Goal: Find specific page/section: Find specific page/section

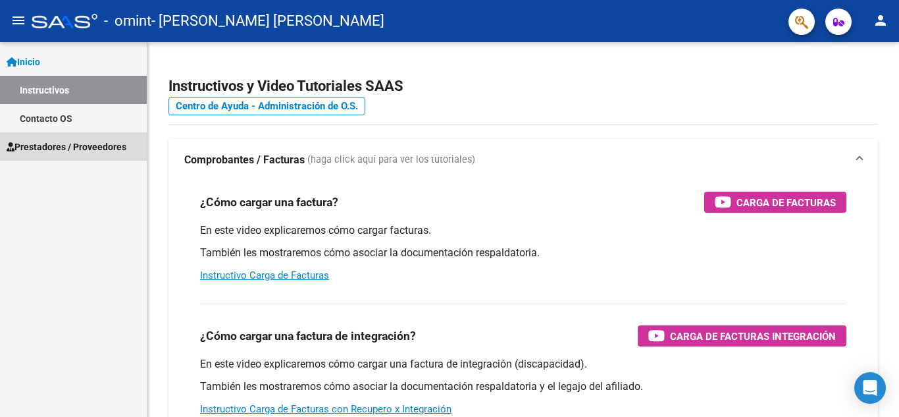
click at [94, 146] on span "Prestadores / Proveedores" at bounding box center [67, 147] width 120 height 14
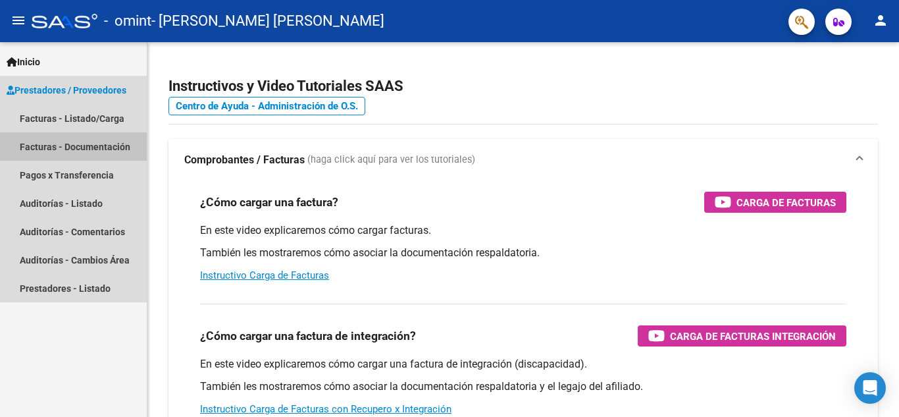
click at [106, 148] on link "Facturas - Documentación" at bounding box center [73, 146] width 147 height 28
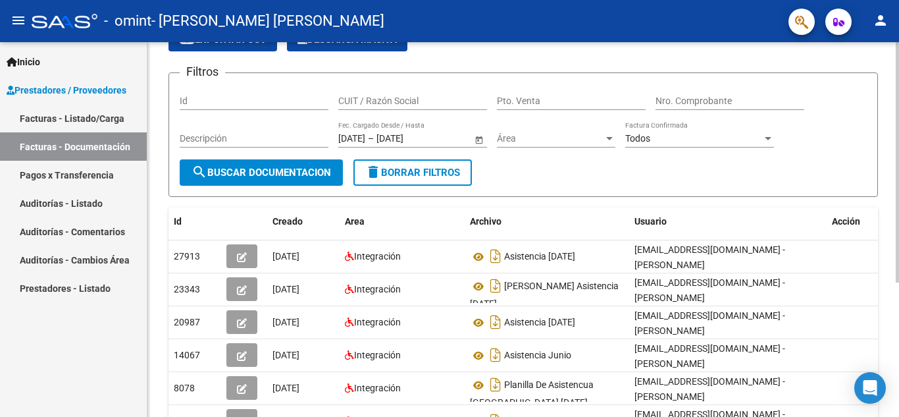
scroll to position [73, 0]
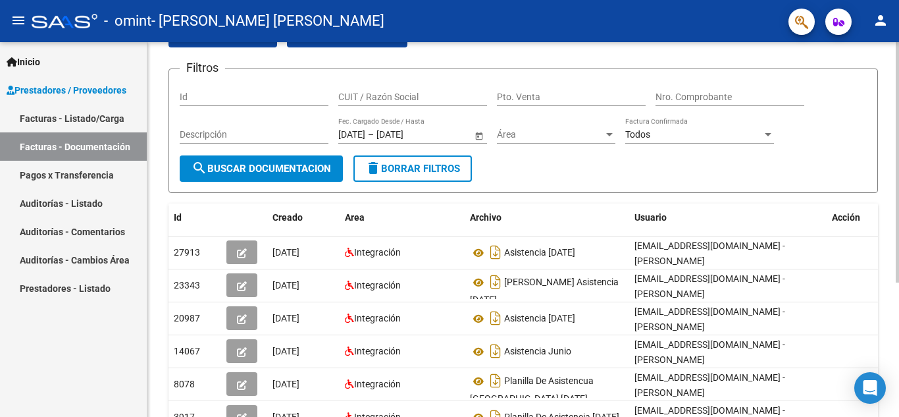
click at [899, 236] on div at bounding box center [897, 211] width 3 height 240
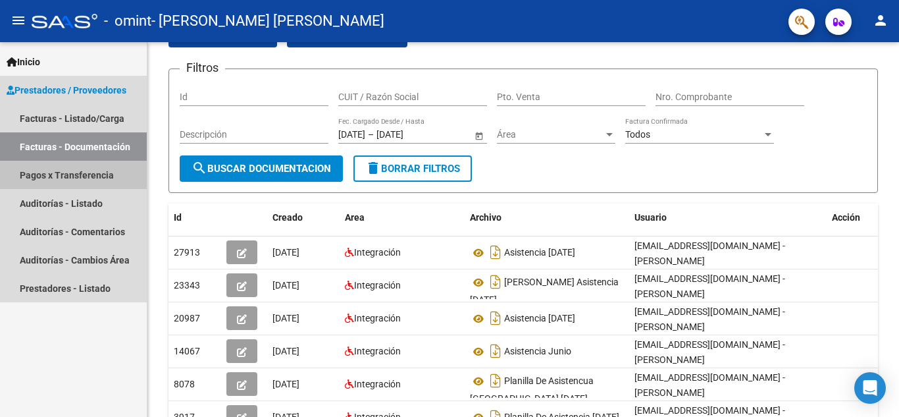
click at [77, 171] on link "Pagos x Transferencia" at bounding box center [73, 175] width 147 height 28
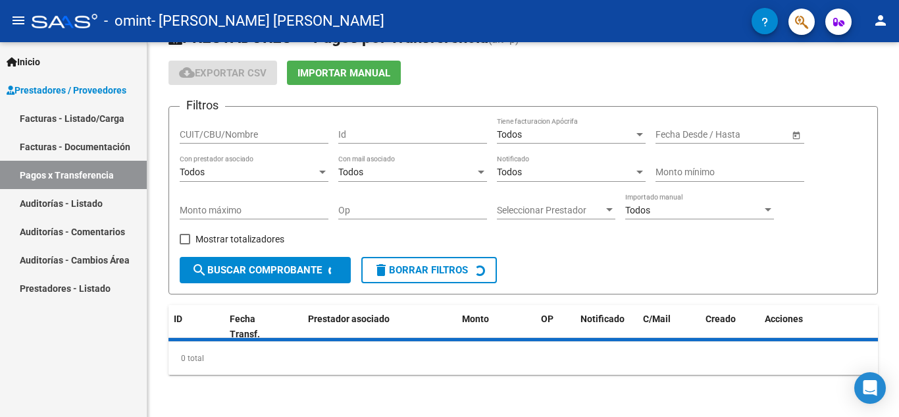
scroll to position [66, 0]
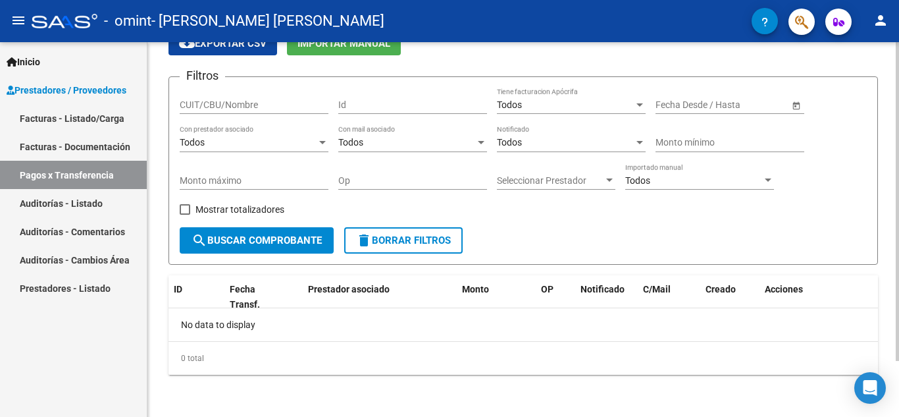
click at [899, 297] on div at bounding box center [897, 257] width 3 height 319
click at [899, 273] on div at bounding box center [897, 257] width 3 height 319
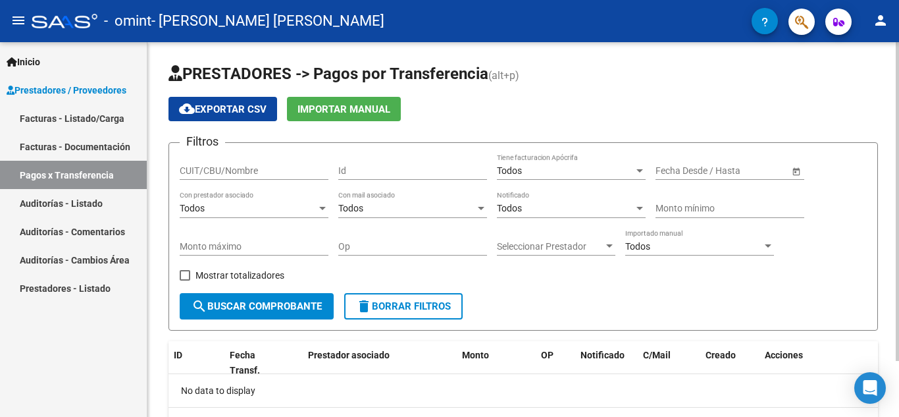
click at [898, 50] on div at bounding box center [897, 201] width 3 height 319
click at [899, 14] on div "menu - omint - [PERSON_NAME] [PERSON_NAME] person Inicio Instructivos Contacto …" at bounding box center [449, 208] width 899 height 417
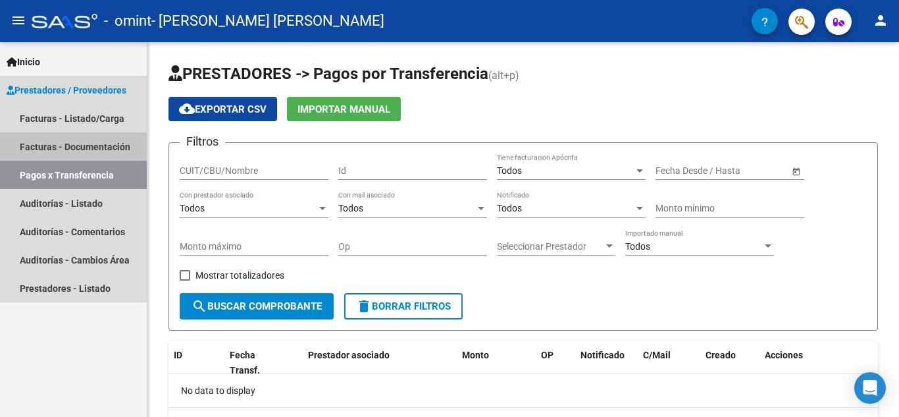
click at [77, 144] on link "Facturas - Documentación" at bounding box center [73, 146] width 147 height 28
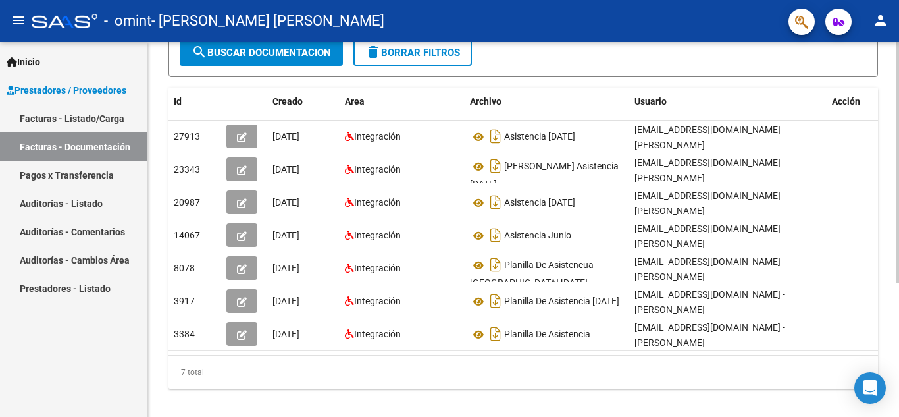
scroll to position [188, 0]
click at [892, 278] on div "PRESTADORES -> Comprobantes - Documentación Respaldatoria cloud_download Export…" at bounding box center [524, 142] width 755 height 577
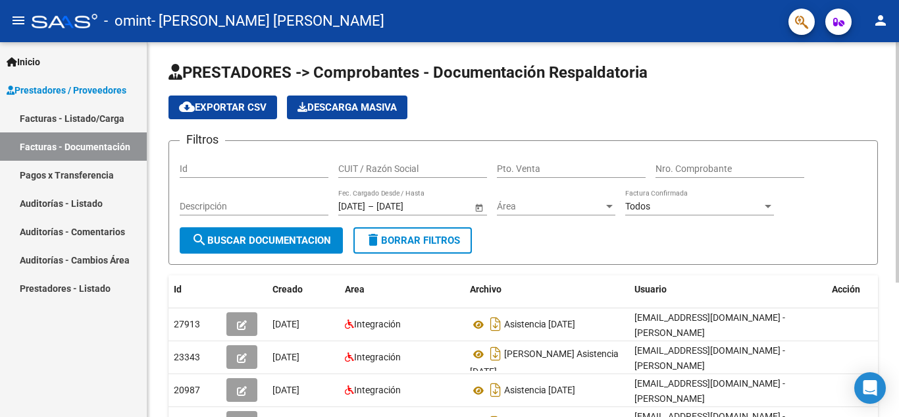
scroll to position [0, 0]
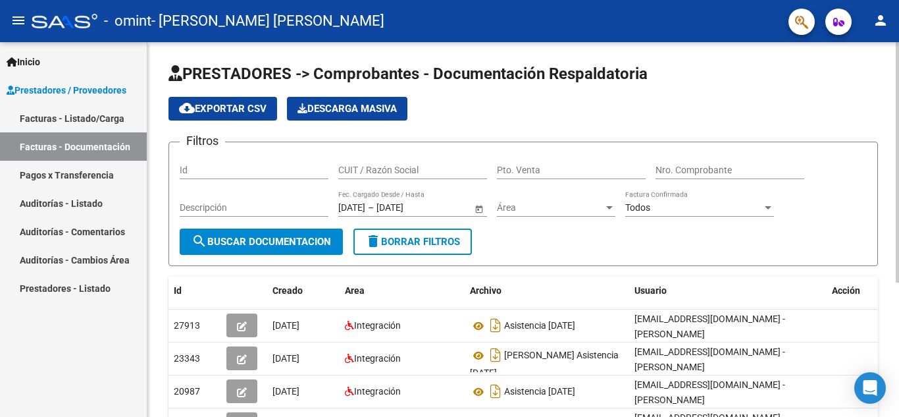
click at [898, 32] on div "menu - omint - [PERSON_NAME] [PERSON_NAME] person Inicio Instructivos Contacto …" at bounding box center [449, 208] width 899 height 417
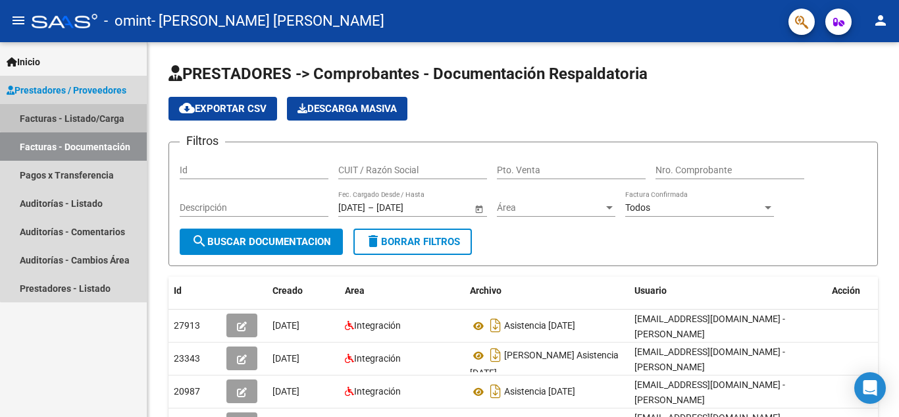
click at [80, 113] on link "Facturas - Listado/Carga" at bounding box center [73, 118] width 147 height 28
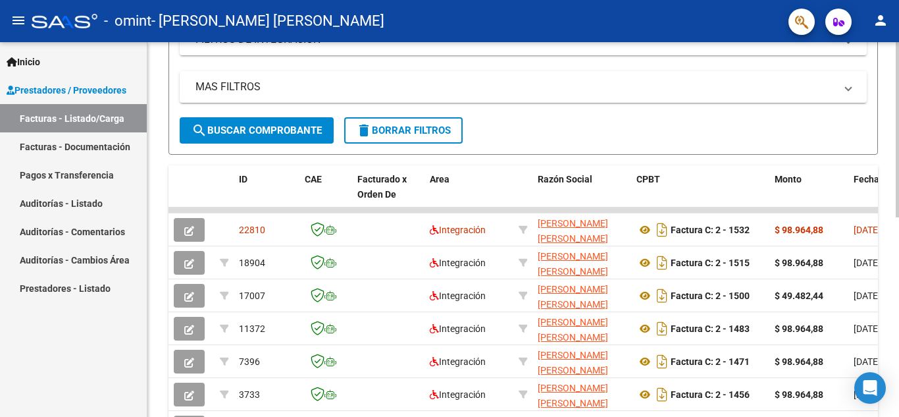
scroll to position [282, 0]
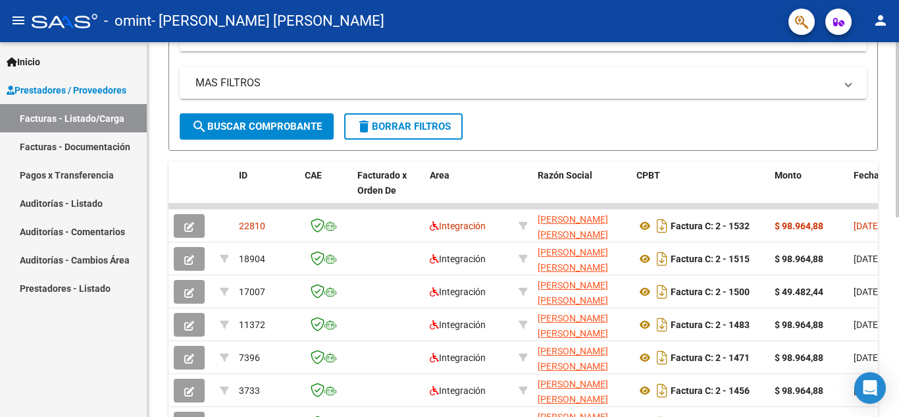
click at [899, 228] on div at bounding box center [897, 264] width 3 height 175
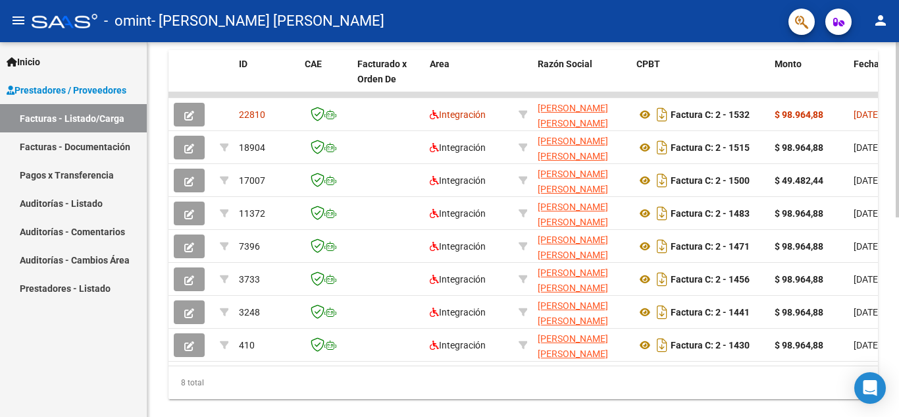
scroll to position [392, 0]
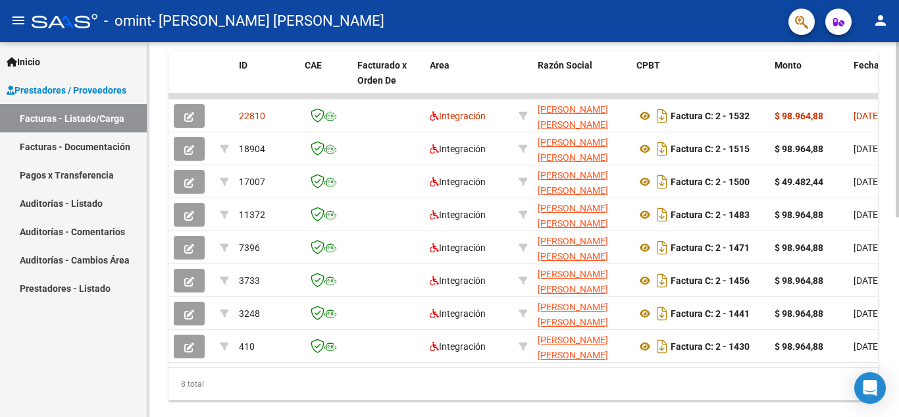
click at [899, 254] on div at bounding box center [897, 317] width 3 height 175
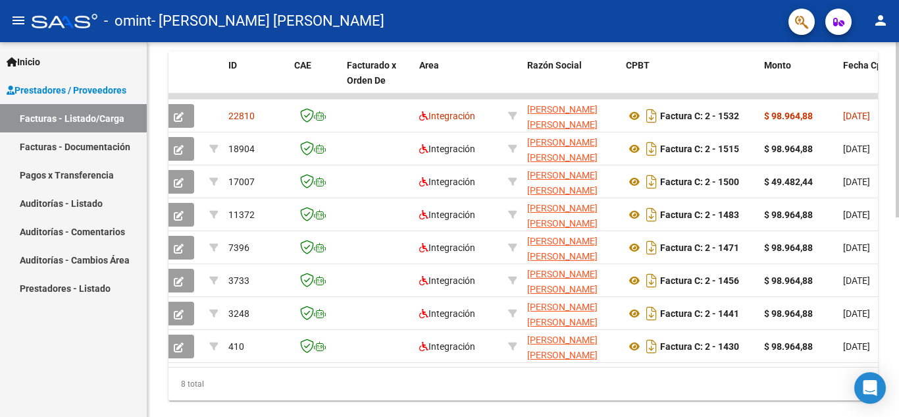
scroll to position [0, 0]
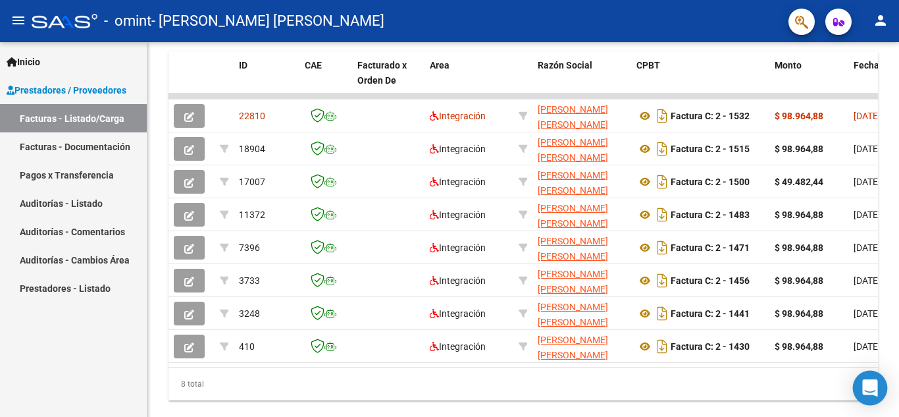
click at [869, 383] on icon "Open Intercom Messenger" at bounding box center [870, 387] width 15 height 17
